Goal: Find specific page/section: Find specific page/section

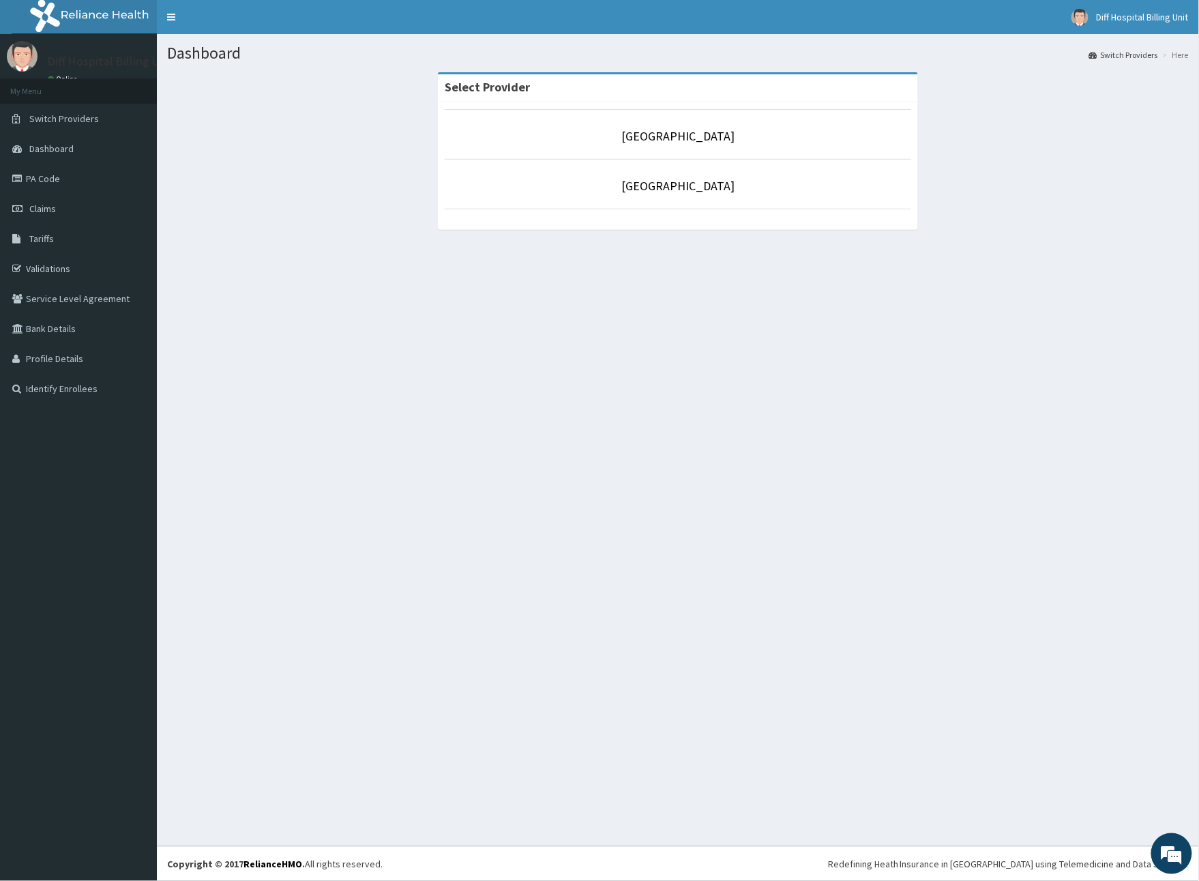
click at [693, 146] on li "[GEOGRAPHIC_DATA]" at bounding box center [678, 134] width 467 height 50
click at [686, 137] on link "[GEOGRAPHIC_DATA]" at bounding box center [677, 136] width 113 height 16
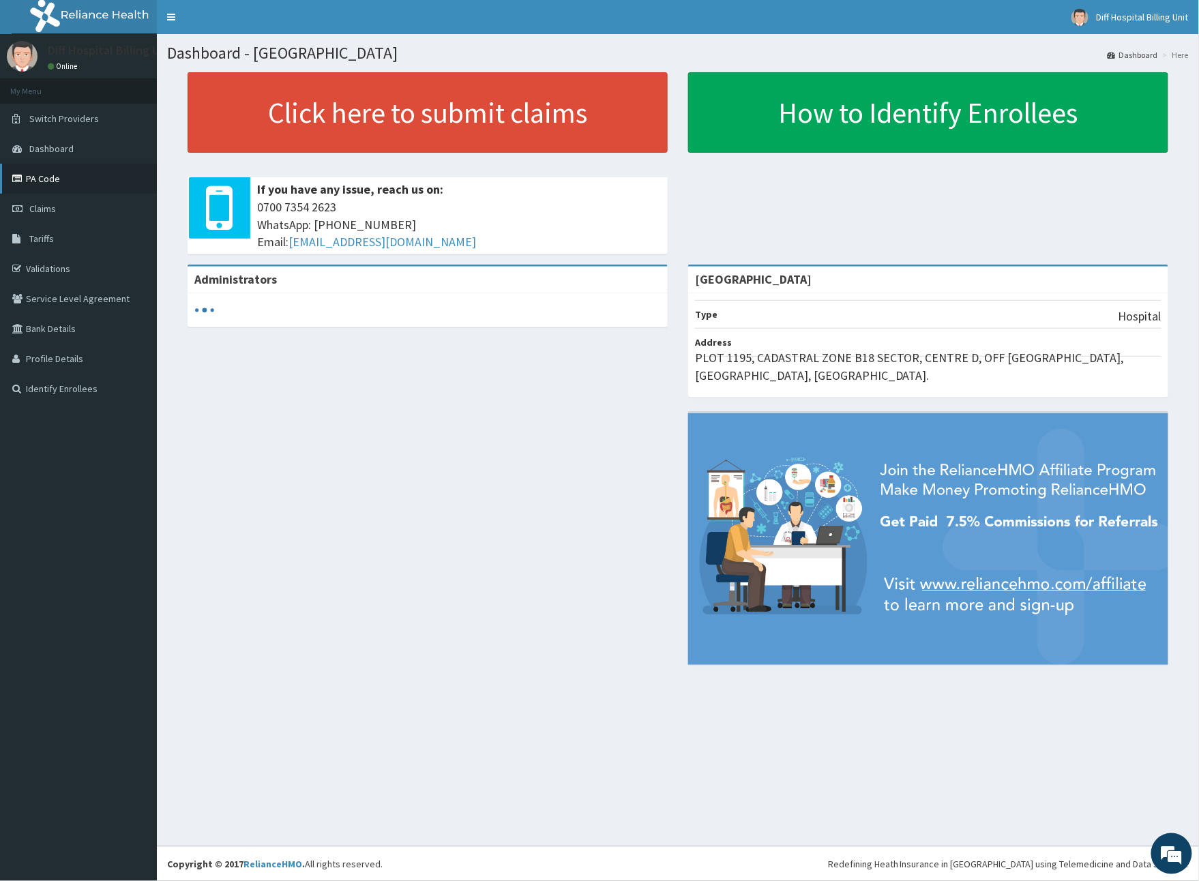
click at [31, 168] on link "PA Code" at bounding box center [78, 179] width 157 height 30
